Goal: Obtain resource: Download file/media

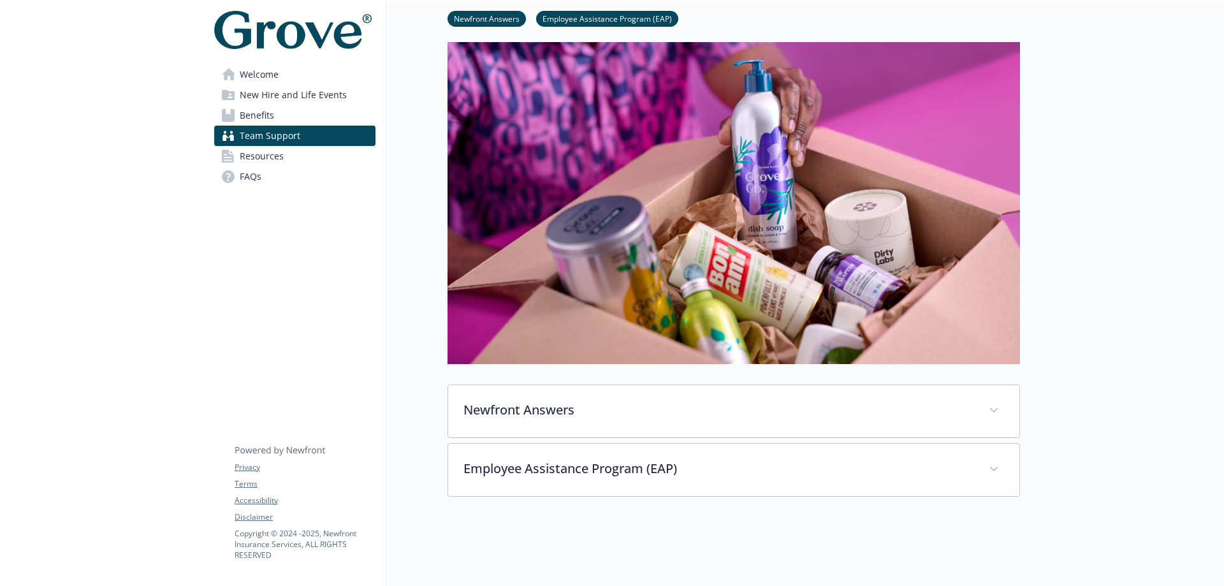
scroll to position [128, 0]
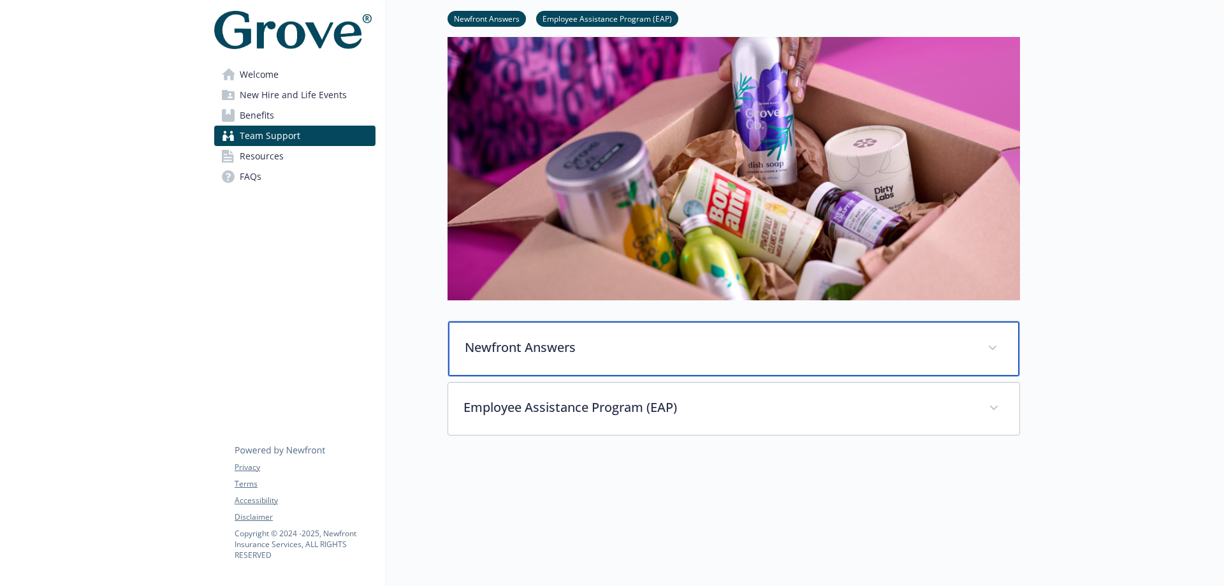
click at [662, 348] on p "Newfront Answers" at bounding box center [719, 347] width 508 height 19
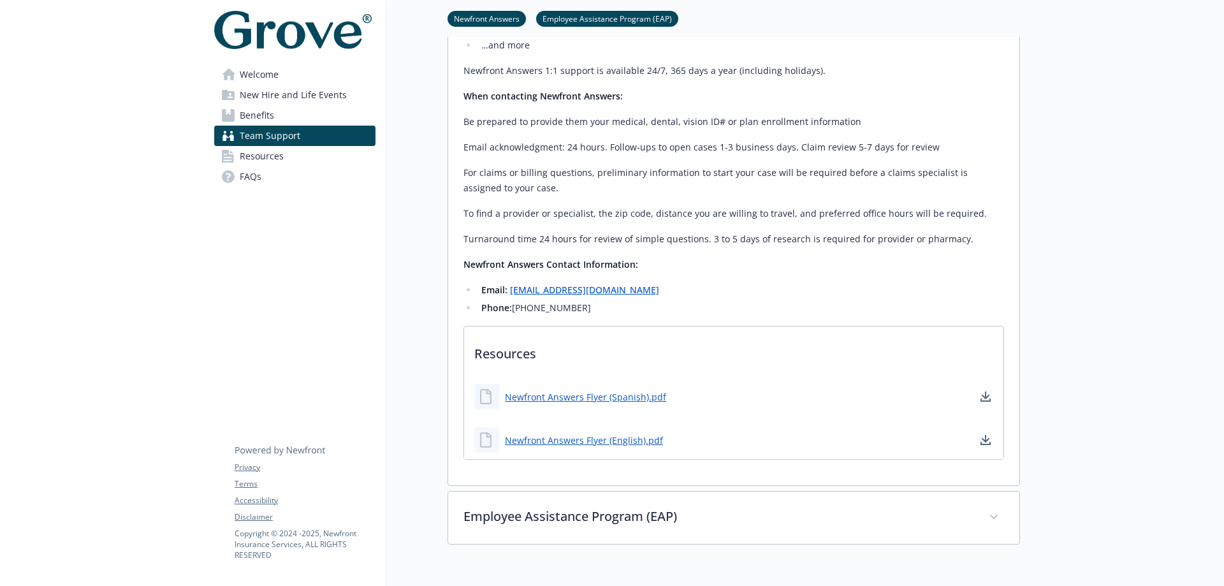
scroll to position [638, 0]
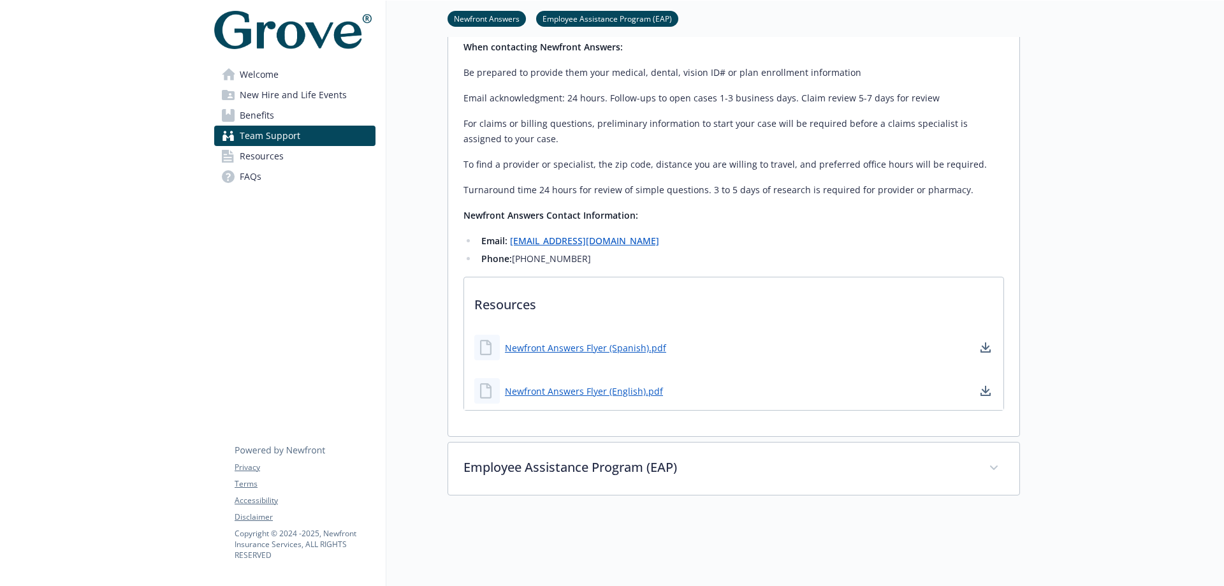
click at [272, 96] on span "New Hire and Life Events" at bounding box center [293, 95] width 107 height 20
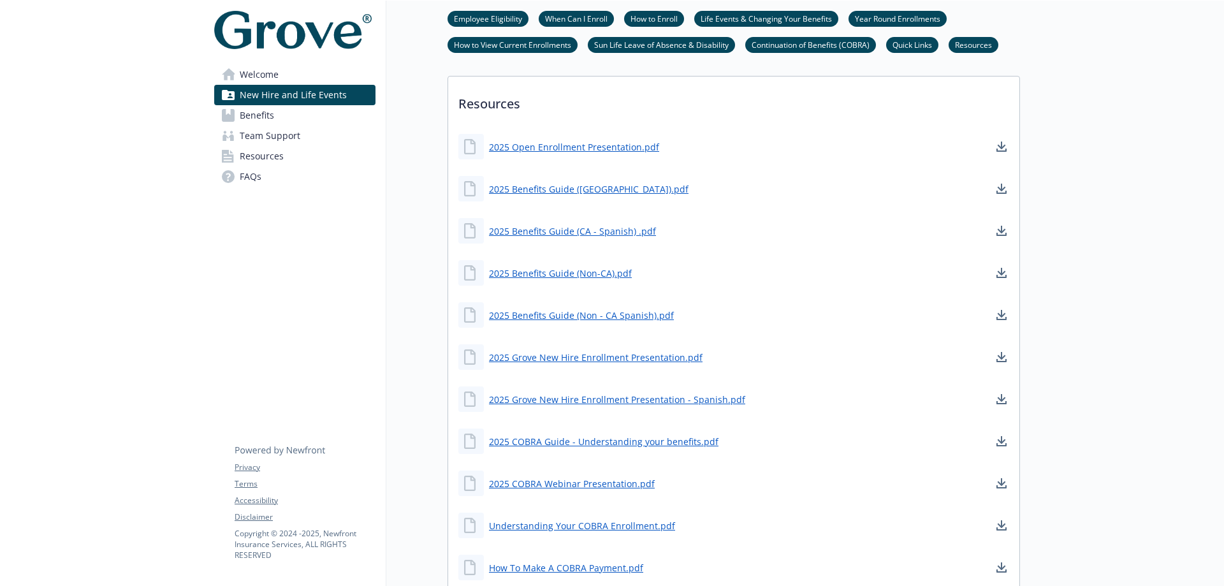
scroll to position [1020, 0]
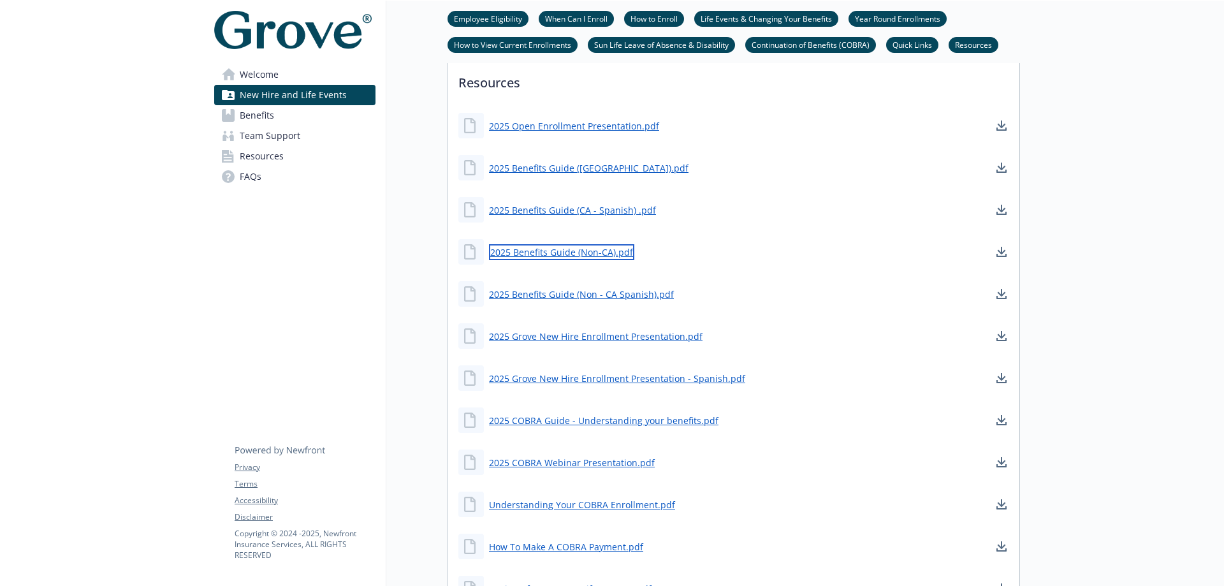
click at [543, 251] on link "2025 Benefits Guide (Non-CA).pdf" at bounding box center [561, 252] width 145 height 16
